Goal: Find contact information: Find contact information

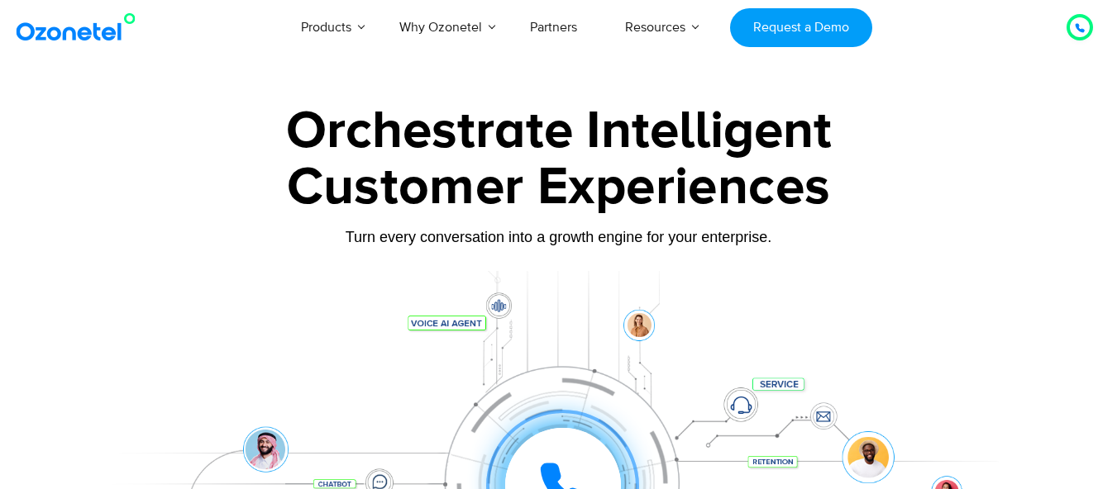
click at [1075, 20] on div at bounding box center [1080, 27] width 10 height 20
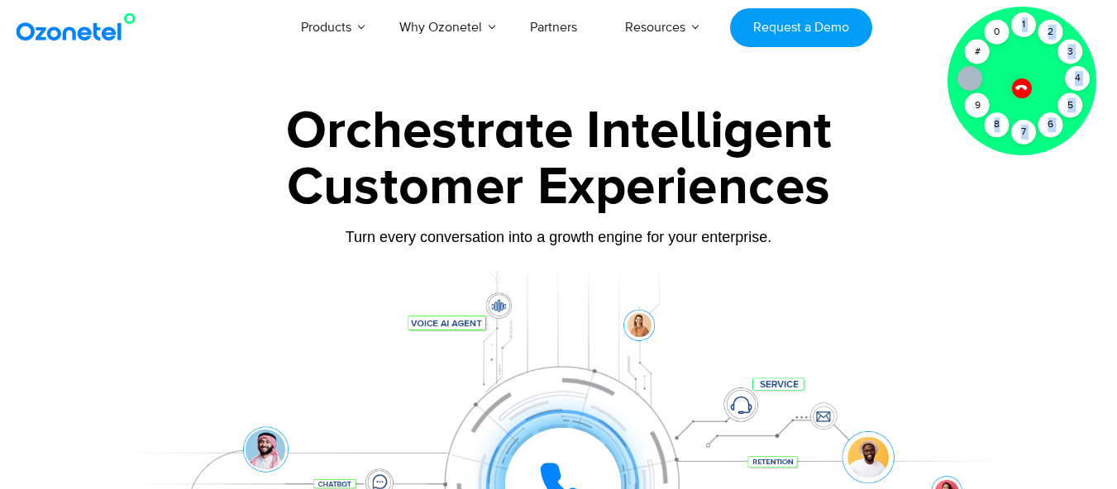
drag, startPoint x: 997, startPoint y: 126, endPoint x: 1007, endPoint y: 98, distance: 30.6
click at [995, 124] on div "8" at bounding box center [996, 124] width 25 height 25
click at [1020, 129] on div "7" at bounding box center [1023, 132] width 25 height 25
click at [1046, 129] on div "6" at bounding box center [1050, 124] width 25 height 25
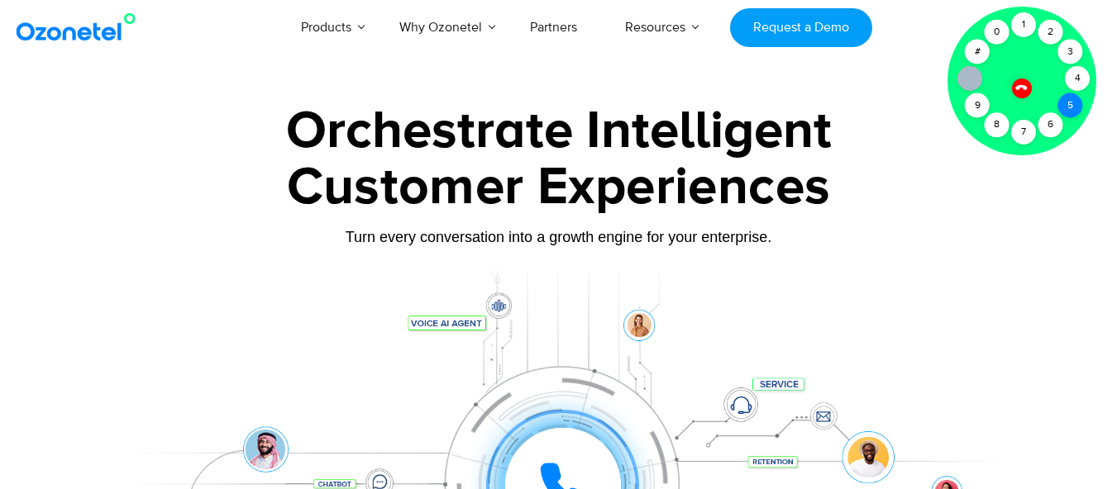
click at [1074, 108] on div "5" at bounding box center [1070, 105] width 25 height 25
click at [1071, 77] on div "4" at bounding box center [1077, 78] width 25 height 25
click at [1075, 60] on div "3" at bounding box center [1070, 52] width 25 height 25
click at [1053, 29] on div "2" at bounding box center [1050, 32] width 25 height 25
